Goal: Information Seeking & Learning: Learn about a topic

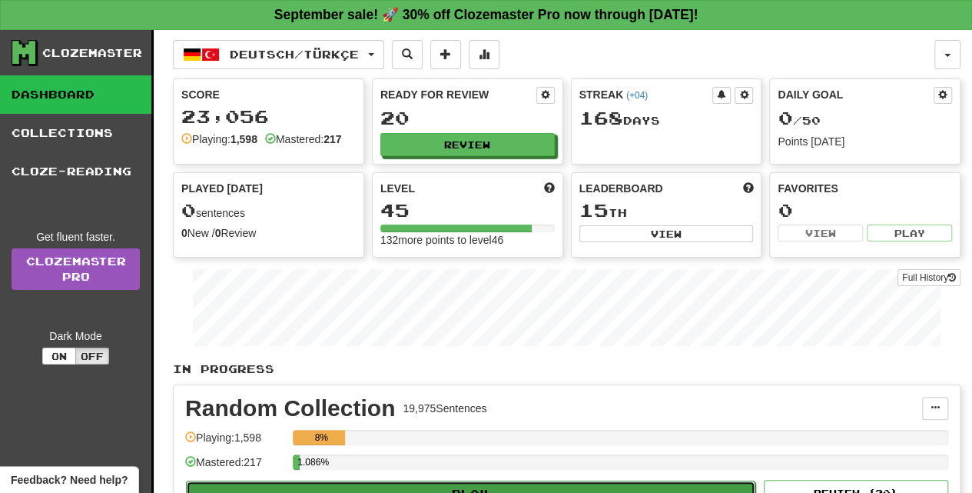
click at [510, 489] on button "Play" at bounding box center [470, 493] width 569 height 26
select select "**"
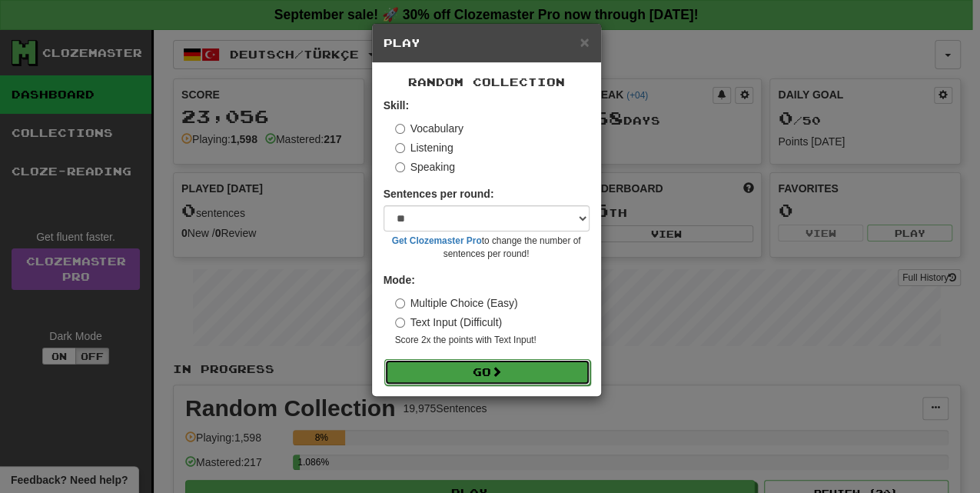
click at [515, 367] on button "Go" at bounding box center [487, 372] width 206 height 26
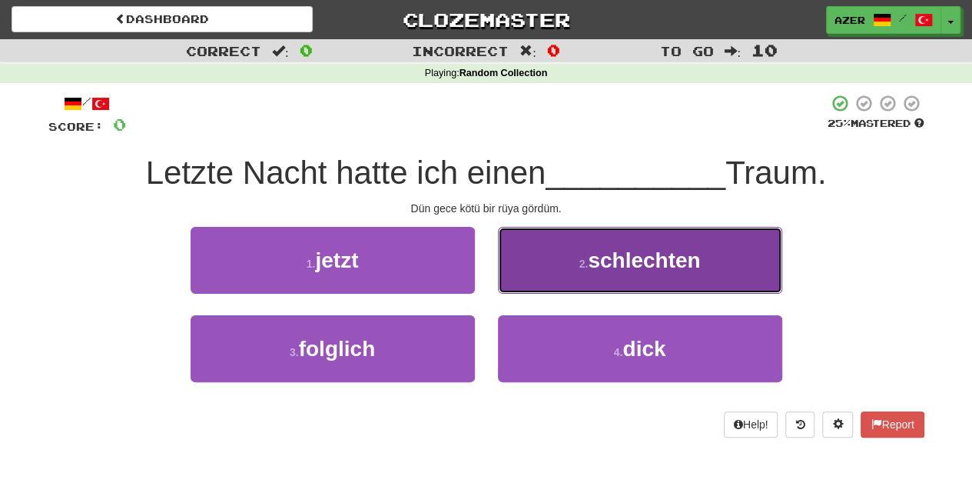
click at [682, 250] on span "schlechten" at bounding box center [644, 260] width 112 height 24
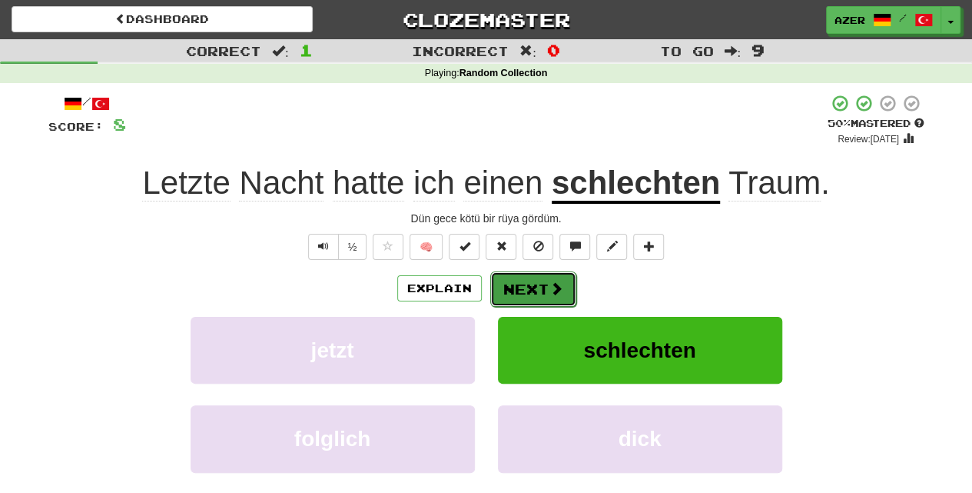
click at [543, 290] on button "Next" at bounding box center [533, 288] width 86 height 35
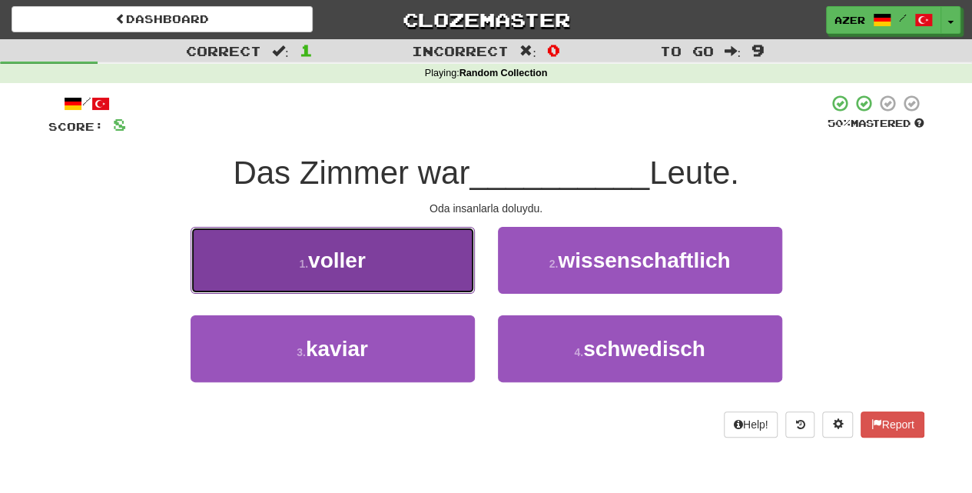
click at [362, 241] on button "1 . voller" at bounding box center [333, 260] width 284 height 67
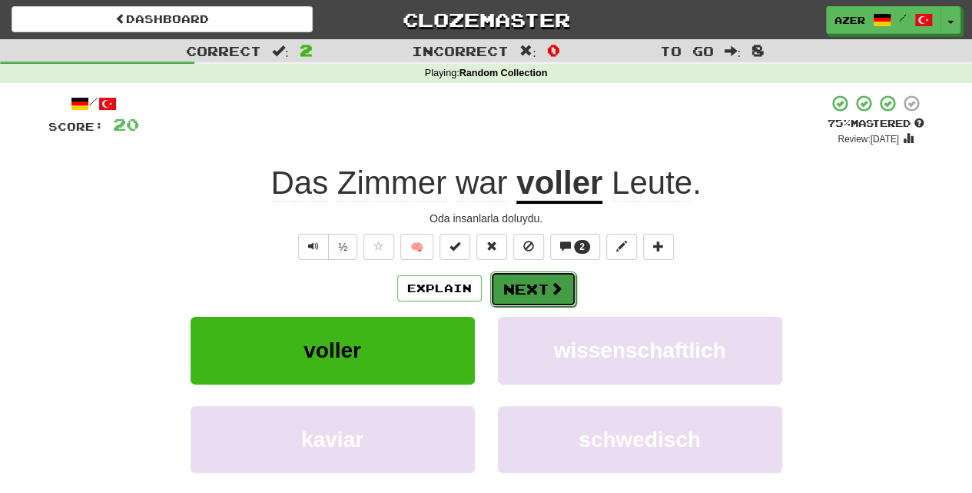
click at [536, 284] on button "Next" at bounding box center [533, 288] width 86 height 35
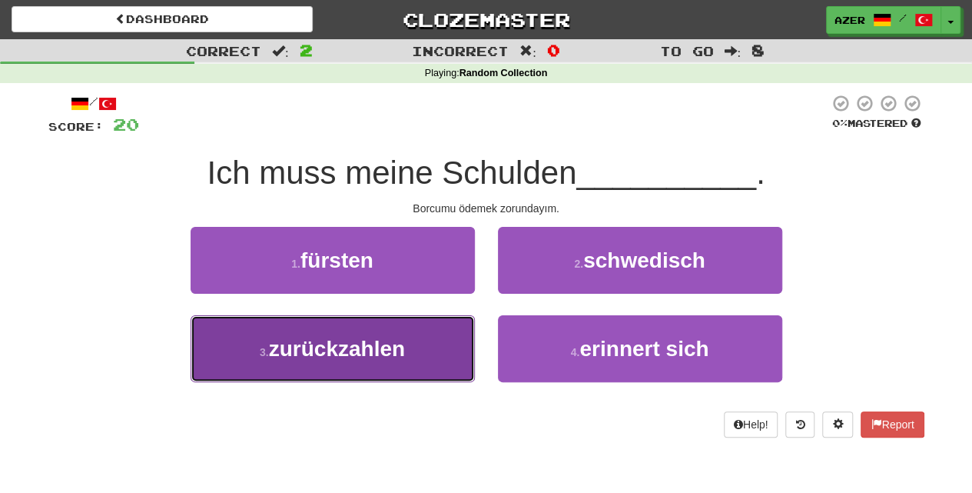
click at [407, 366] on button "3 . zurückzahlen" at bounding box center [333, 348] width 284 height 67
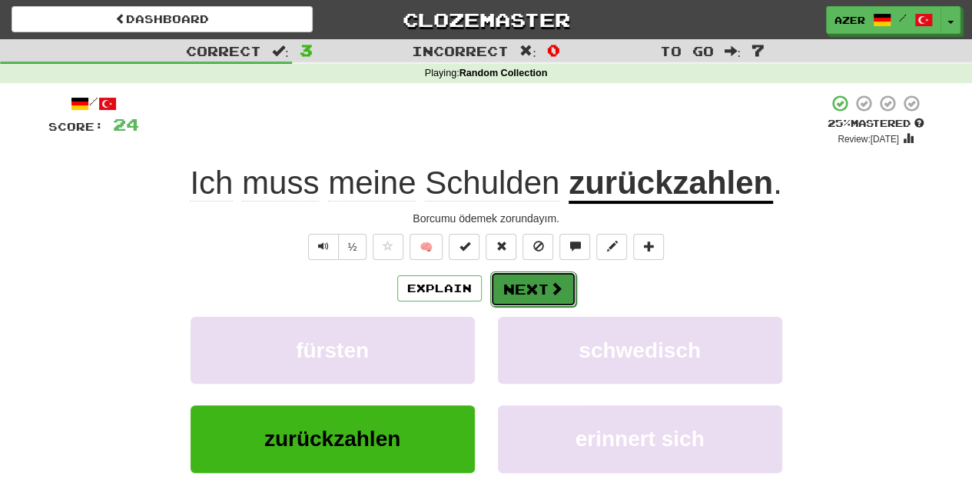
click at [521, 289] on button "Next" at bounding box center [533, 288] width 86 height 35
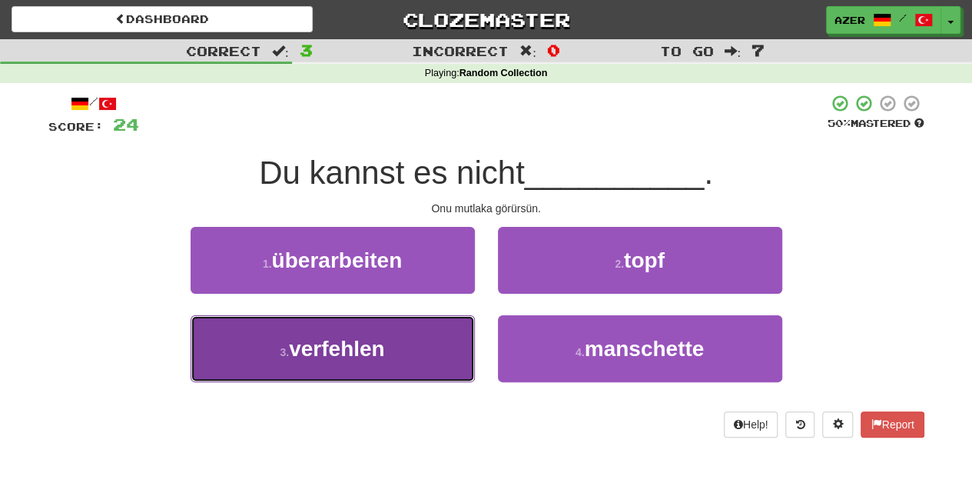
click at [340, 351] on span "verfehlen" at bounding box center [337, 349] width 96 height 24
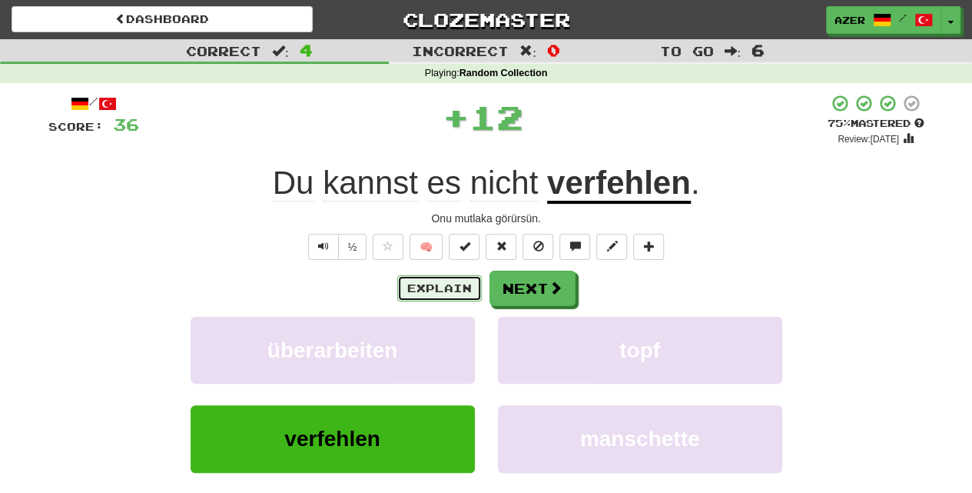
click at [444, 281] on button "Explain" at bounding box center [439, 288] width 85 height 26
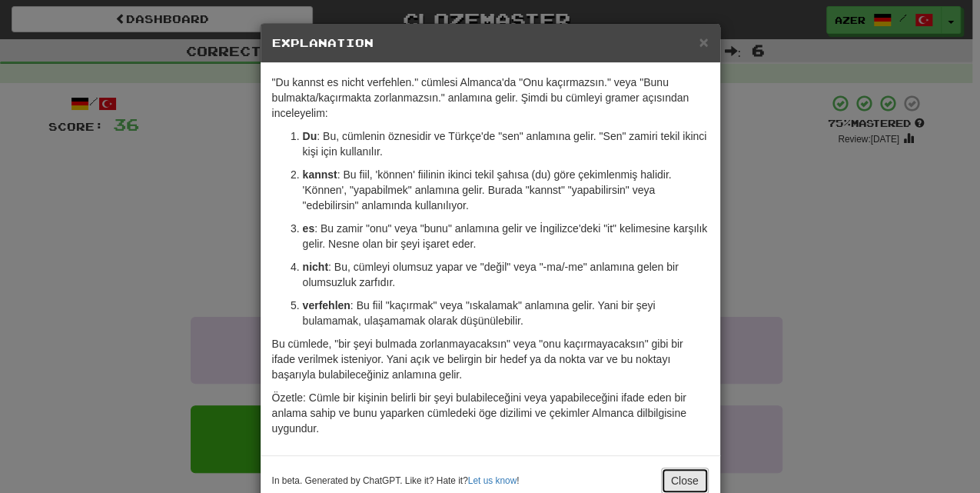
click at [679, 472] on button "Close" at bounding box center [685, 480] width 48 height 26
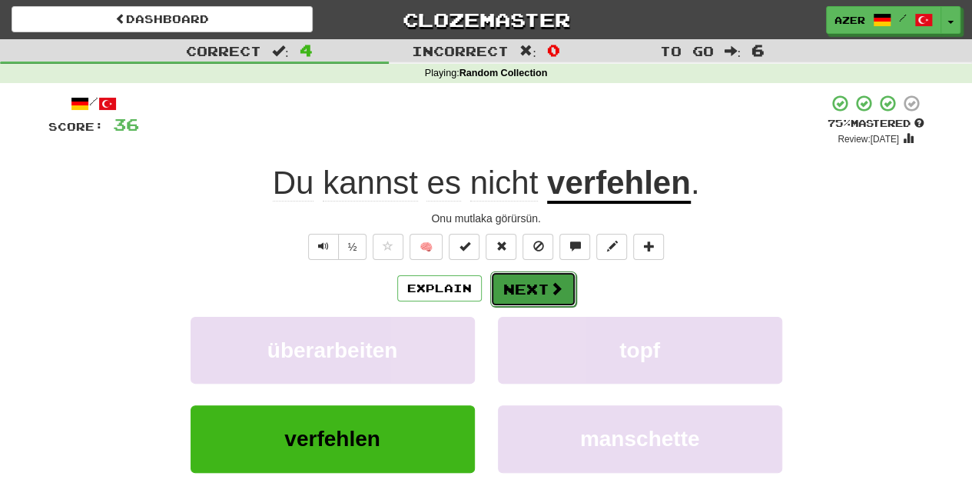
click at [538, 288] on button "Next" at bounding box center [533, 288] width 86 height 35
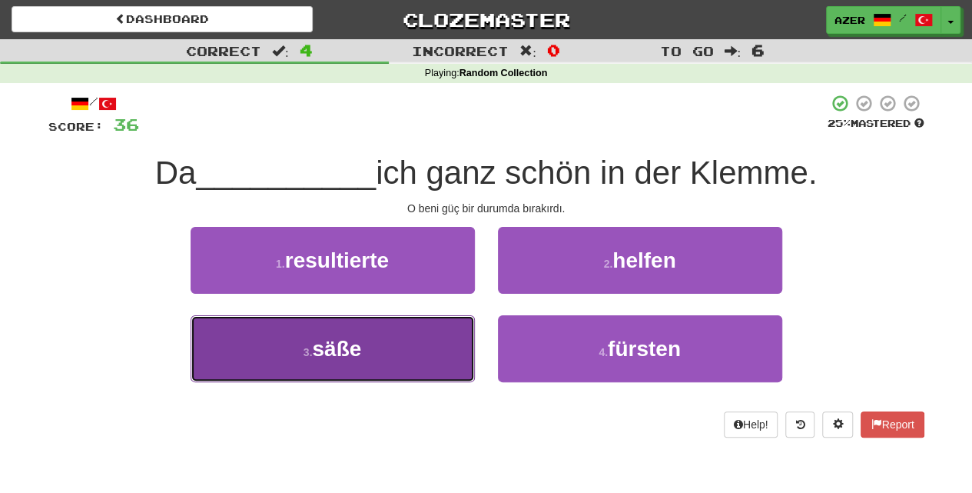
click at [348, 352] on span "säße" at bounding box center [336, 349] width 49 height 24
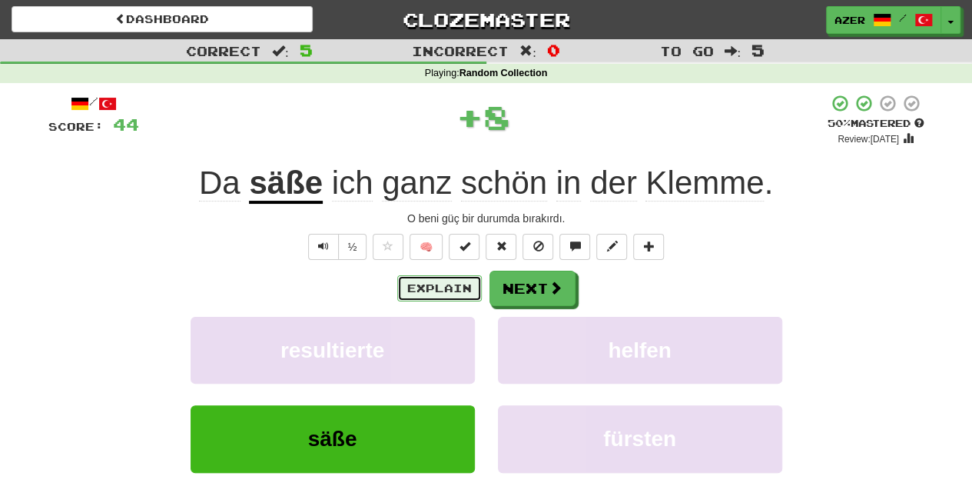
click at [411, 290] on button "Explain" at bounding box center [439, 288] width 85 height 26
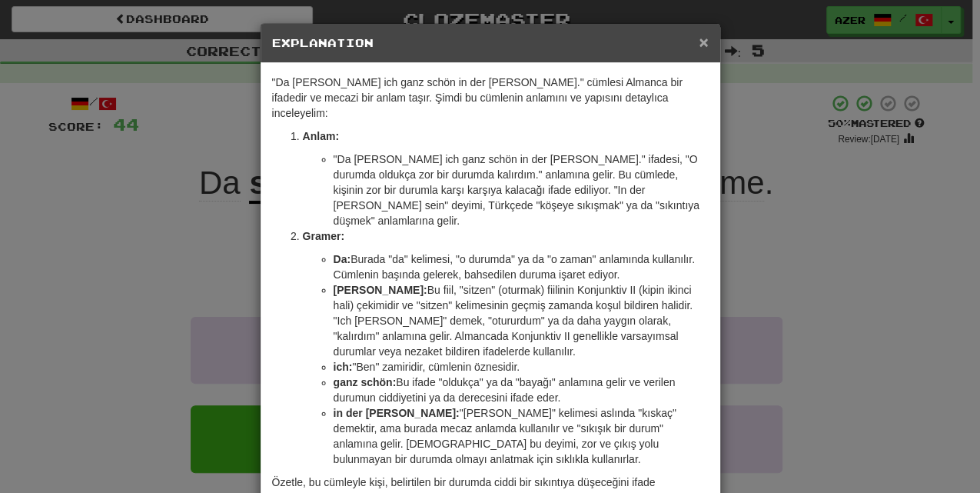
click at [702, 40] on span "×" at bounding box center [703, 42] width 9 height 18
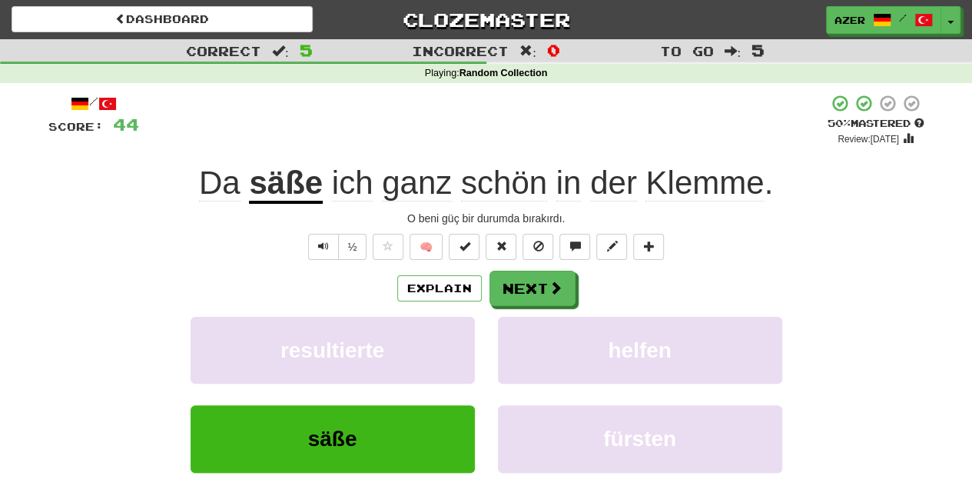
click at [705, 181] on span "Klemme" at bounding box center [705, 182] width 118 height 37
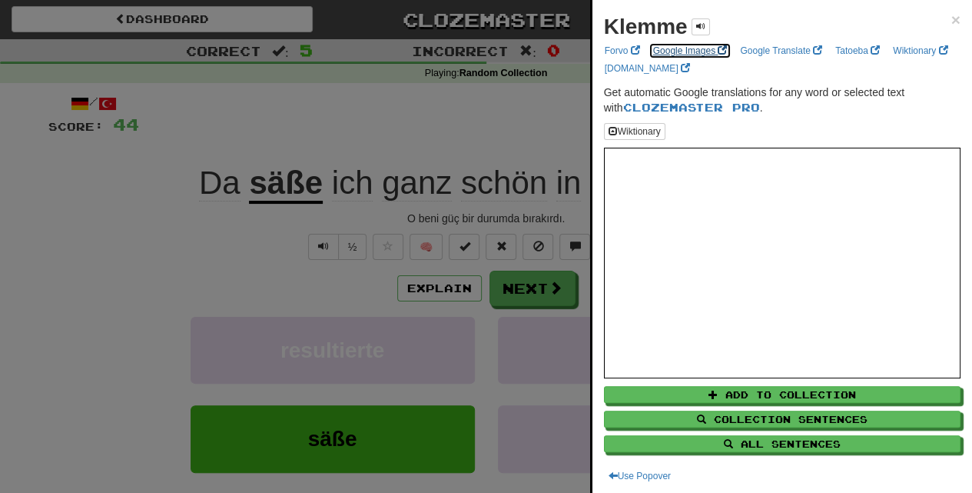
click at [706, 49] on link "Google Images" at bounding box center [691, 50] width 84 height 17
drag, startPoint x: 948, startPoint y: 15, endPoint x: 838, endPoint y: 38, distance: 111.5
click at [951, 15] on span "×" at bounding box center [955, 20] width 9 height 18
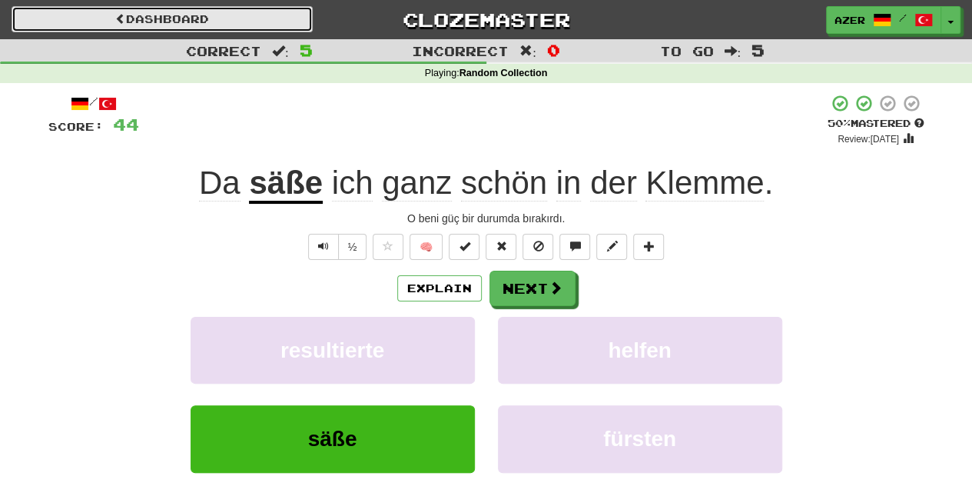
click at [146, 15] on link "Dashboard" at bounding box center [162, 19] width 301 height 26
